Goal: Task Accomplishment & Management: Manage account settings

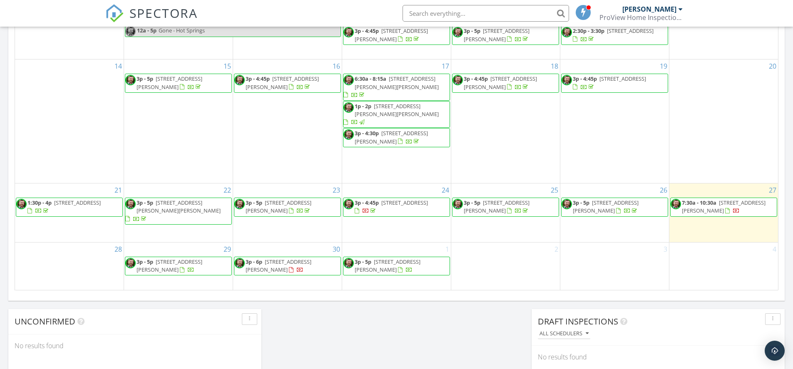
scroll to position [583, 0]
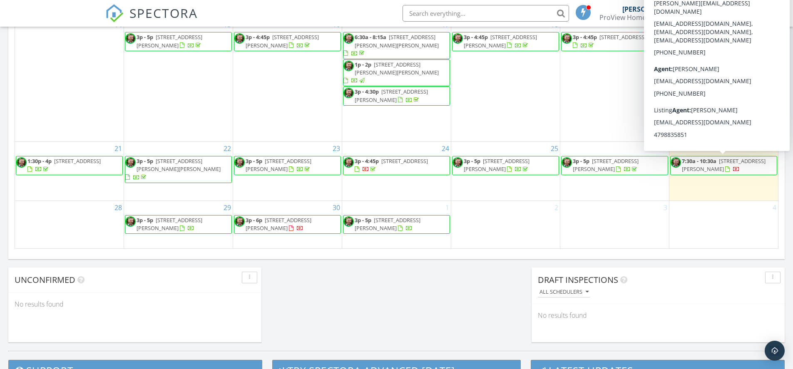
click at [713, 162] on span "7:30a - 10:30a" at bounding box center [699, 160] width 35 height 7
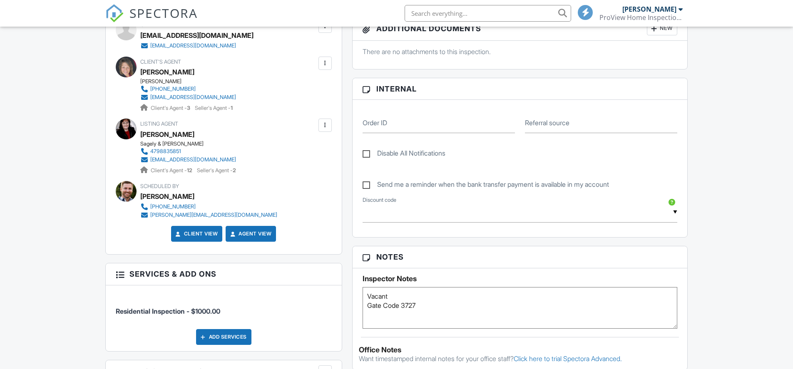
scroll to position [416, 0]
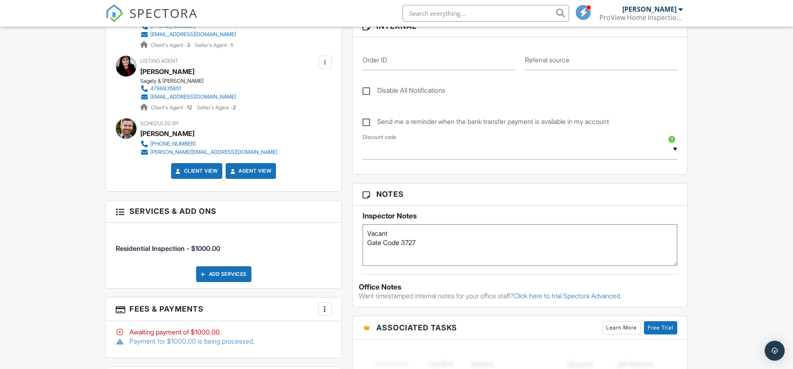
click at [413, 241] on textarea "Vacant Gate Code 3727" at bounding box center [520, 245] width 315 height 42
type textarea "Vacant Gate Code 3737"
click at [350, 225] on div "Reports Locked Attach New Residential Inspection ProView Template for Home Insp…" at bounding box center [520, 190] width 346 height 725
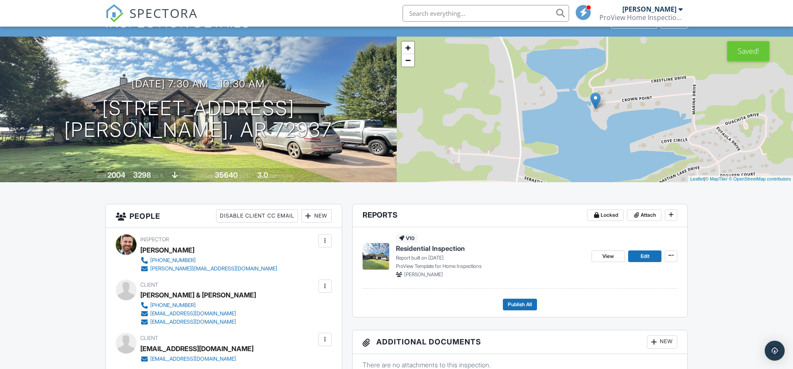
scroll to position [0, 0]
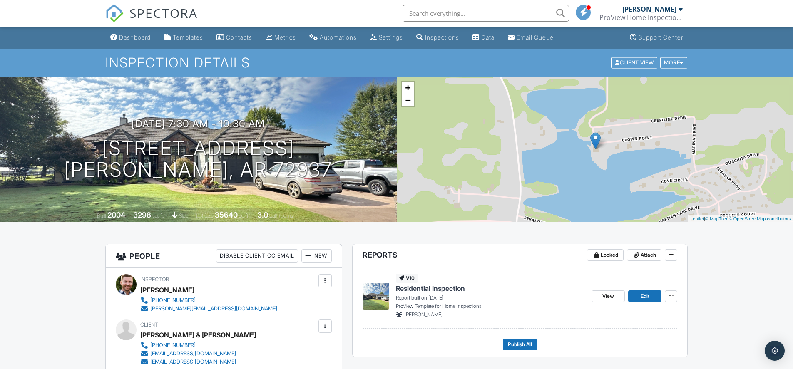
click at [650, 295] on span "Edit" at bounding box center [645, 296] width 9 height 8
